Goal: Task Accomplishment & Management: Manage account settings

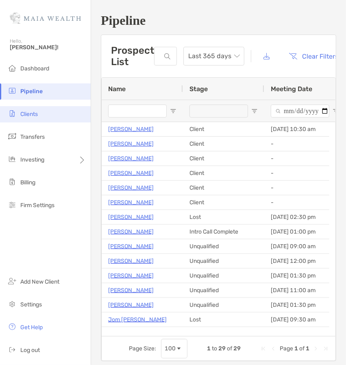
click at [35, 114] on span "Clients" at bounding box center [29, 114] width 18 height 7
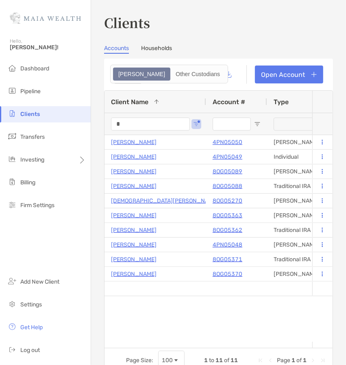
click at [151, 120] on input "*" at bounding box center [150, 124] width 79 height 13
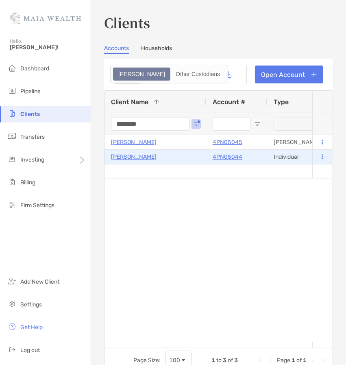
type input "********"
click at [230, 153] on p "4PN05044" at bounding box center [228, 157] width 30 height 10
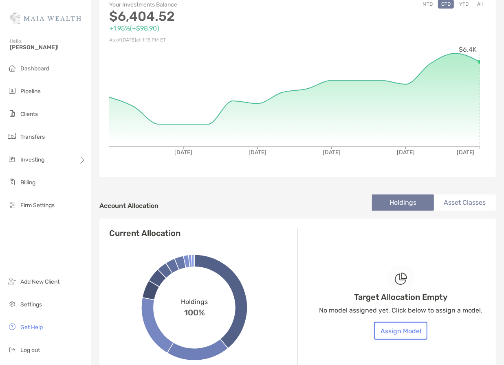
scroll to position [95, 0]
click at [397, 338] on button "Assign Model" at bounding box center [400, 331] width 53 height 18
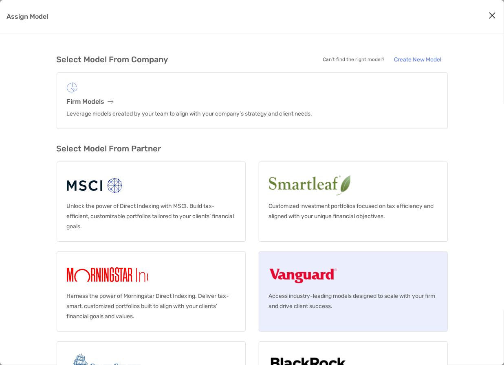
scroll to position [58, 0]
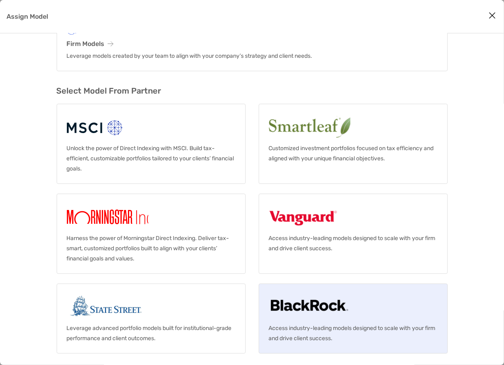
click at [328, 309] on img "Assign Model" at bounding box center [309, 307] width 81 height 26
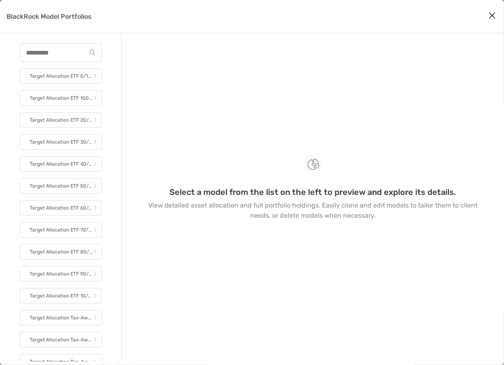
click at [486, 15] on button "Close modal" at bounding box center [492, 16] width 12 height 12
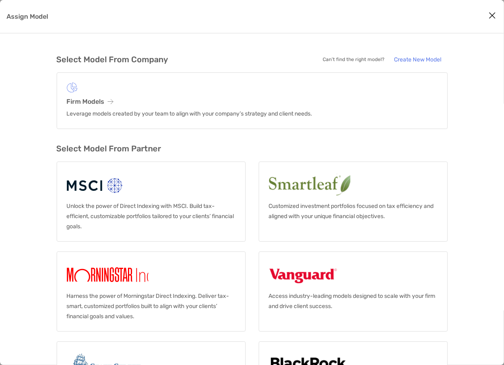
click at [493, 23] on div "Assign Model" at bounding box center [252, 16] width 504 height 33
click at [492, 17] on icon "Close modal" at bounding box center [491, 16] width 7 height 10
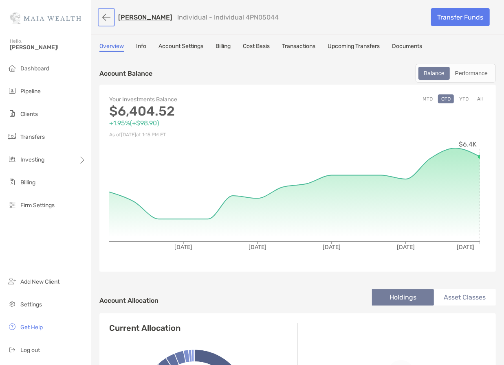
click at [107, 21] on button "button" at bounding box center [106, 17] width 14 height 15
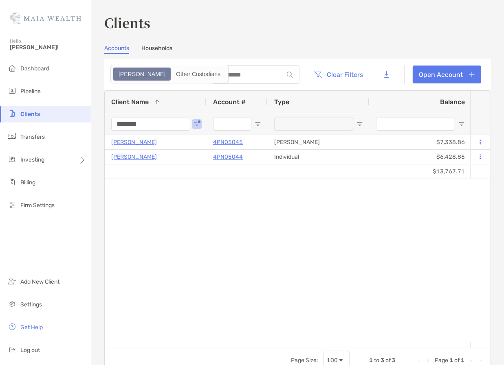
click at [168, 121] on input "********" at bounding box center [150, 124] width 79 height 13
click at [147, 120] on input "****" at bounding box center [150, 124] width 79 height 13
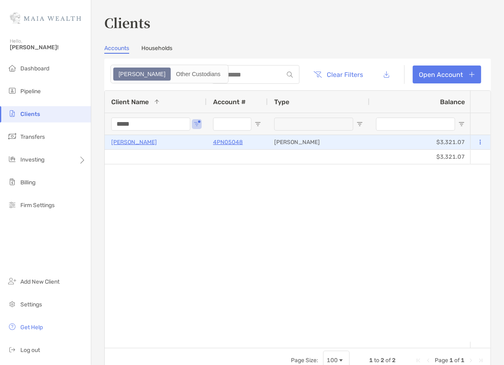
type input "*****"
click at [227, 142] on p "4PN05048" at bounding box center [228, 142] width 30 height 10
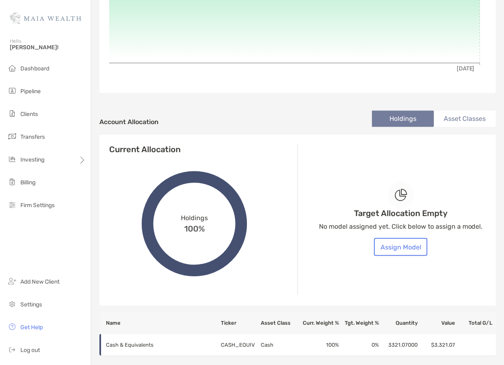
scroll to position [179, 0]
click at [411, 248] on button "Assign Model" at bounding box center [400, 247] width 53 height 18
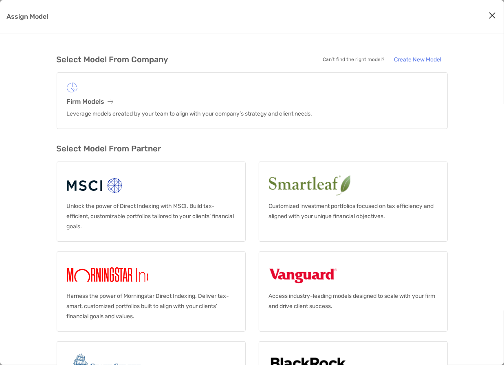
scroll to position [58, 0]
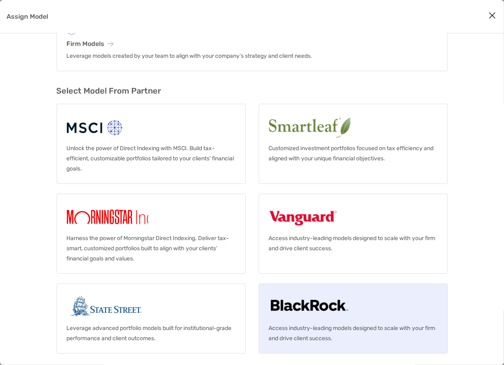
click at [328, 305] on img "Assign Model" at bounding box center [309, 307] width 81 height 26
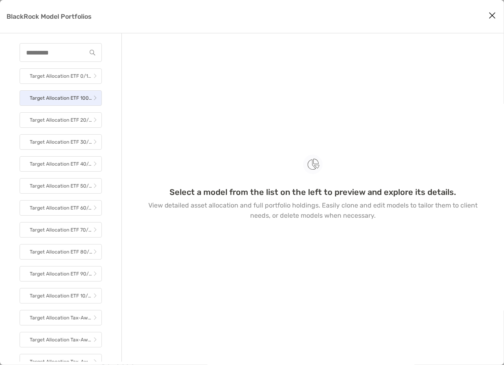
click at [73, 100] on p "Target Allocation ETF 100/0" at bounding box center [62, 98] width 64 height 10
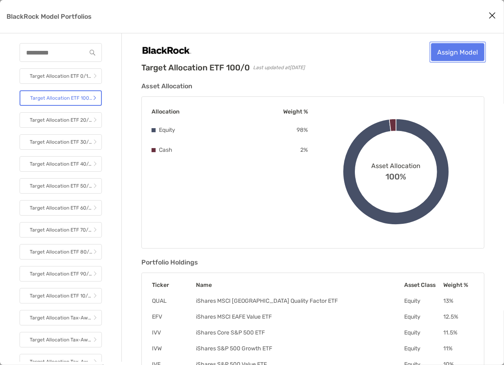
click at [448, 50] on link "Assign Model" at bounding box center [457, 52] width 53 height 18
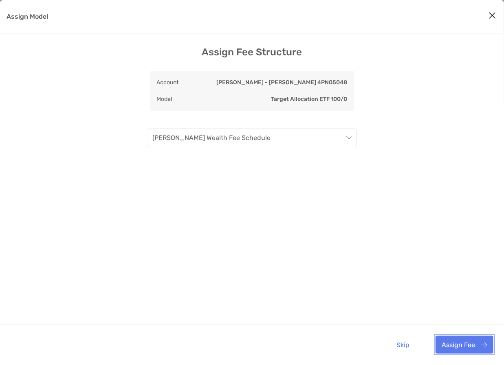
click at [462, 347] on button "Assign Fee" at bounding box center [464, 345] width 58 height 18
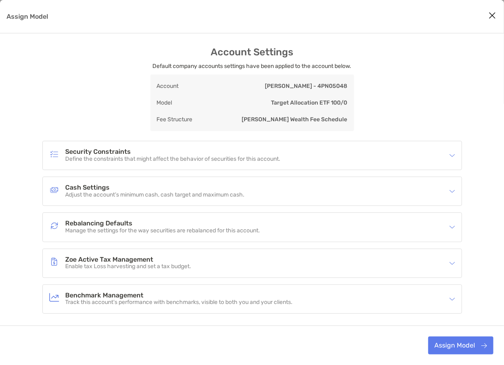
click at [235, 188] on h4 "Cash Settings" at bounding box center [155, 187] width 179 height 7
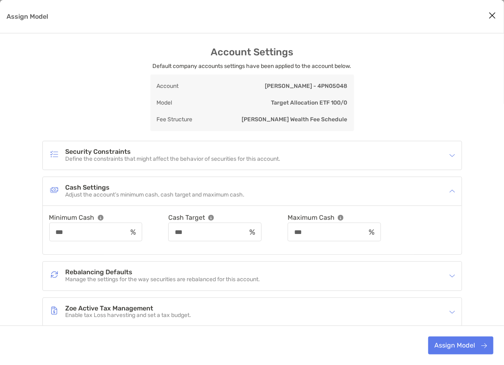
click at [149, 278] on p "Manage the settings for the way securities are rebalanced for this account." at bounding box center [163, 279] width 195 height 7
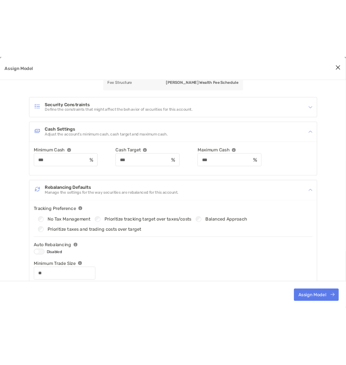
scroll to position [87, 0]
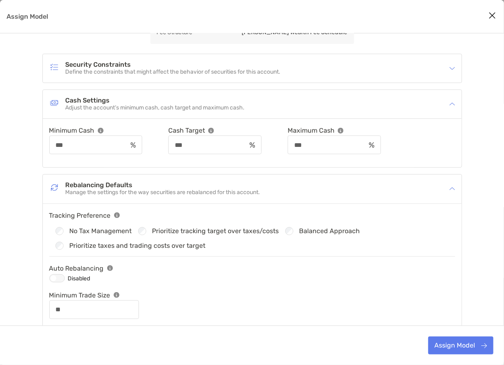
click at [59, 277] on div "Assign Model" at bounding box center [56, 278] width 15 height 8
click at [471, 345] on button "Assign Model" at bounding box center [460, 346] width 65 height 18
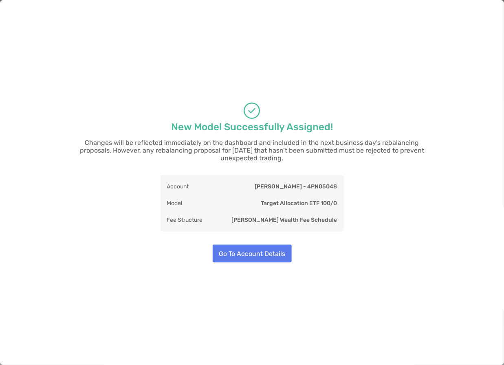
click at [243, 163] on div "New Model Successfully Assigned! Changes will be reflected immediately on the d…" at bounding box center [252, 182] width 504 height 365
click at [259, 257] on button "Go To Account Details" at bounding box center [252, 254] width 79 height 18
type input "**"
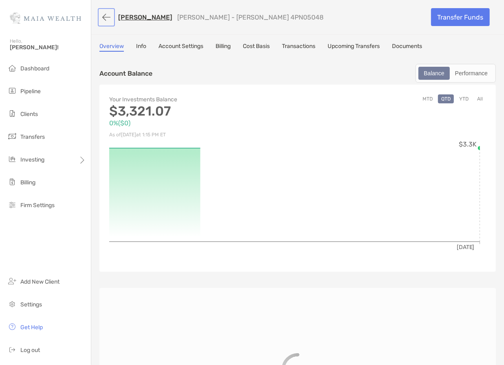
click at [104, 16] on button "button" at bounding box center [106, 17] width 14 height 15
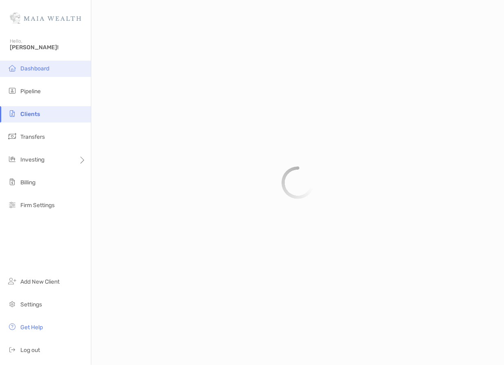
click at [29, 74] on li "Dashboard" at bounding box center [45, 69] width 91 height 16
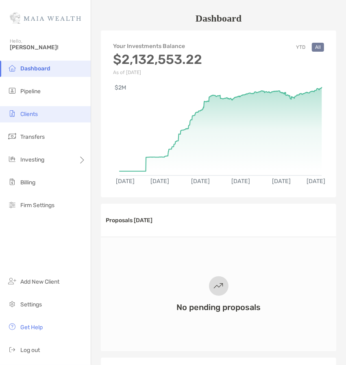
click at [37, 112] on span "Clients" at bounding box center [29, 114] width 18 height 7
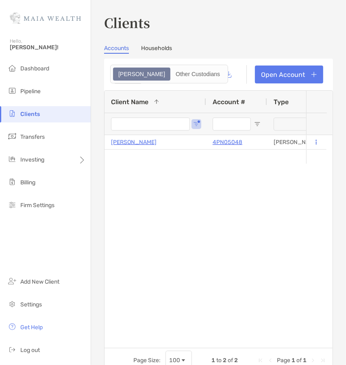
type input "*****"
click at [41, 66] on span "Dashboard" at bounding box center [34, 68] width 29 height 7
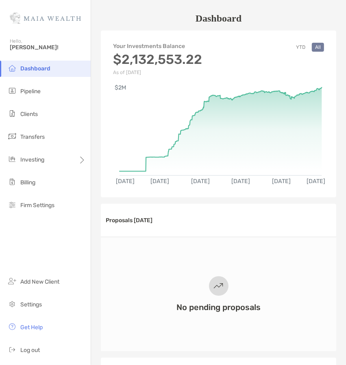
drag, startPoint x: 287, startPoint y: 102, endPoint x: 322, endPoint y: 97, distance: 35.7
click at [322, 97] on div "[DATE] [DATE] [DATE] [DATE] [DATE] [DATE] $2M" at bounding box center [219, 134] width 236 height 118
click at [314, 93] on rect at bounding box center [221, 128] width 203 height 80
click at [35, 346] on li "Log out" at bounding box center [45, 350] width 91 height 16
